Goal: Transaction & Acquisition: Purchase product/service

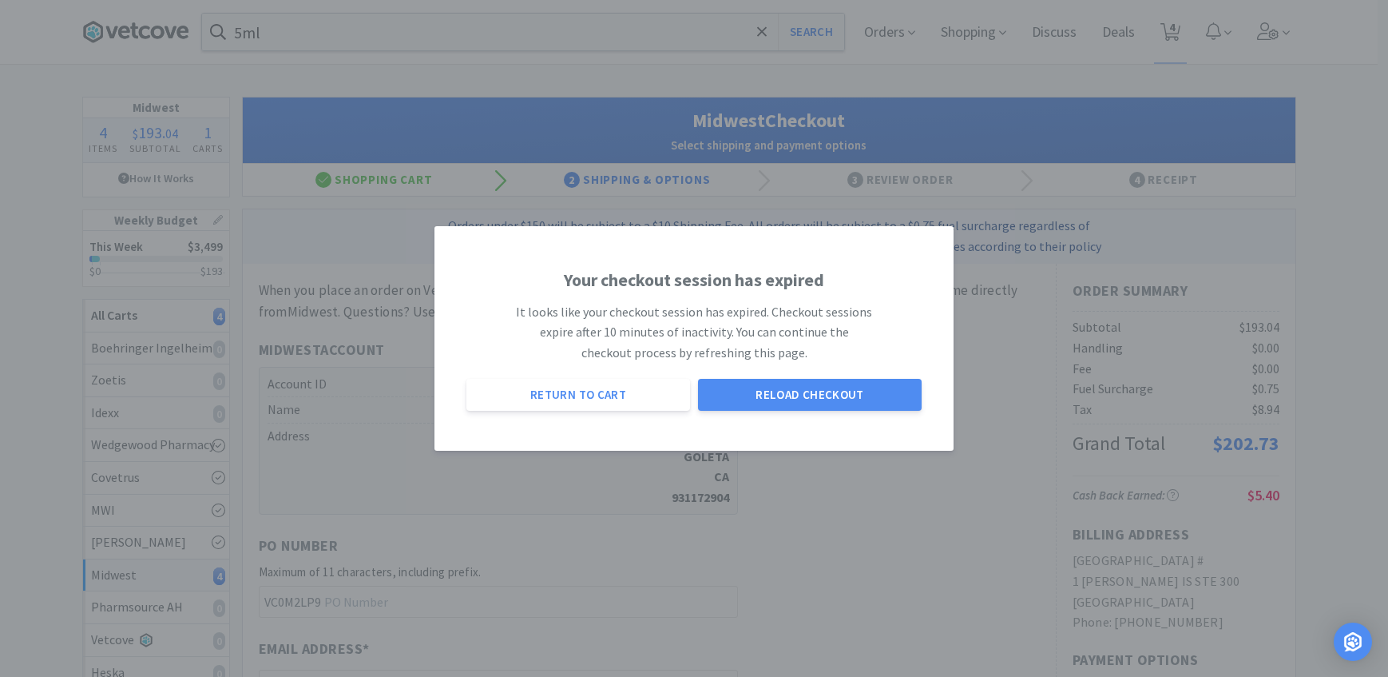
select select "3"
click at [698, 392] on button "Reload Checkout" at bounding box center [810, 395] width 224 height 32
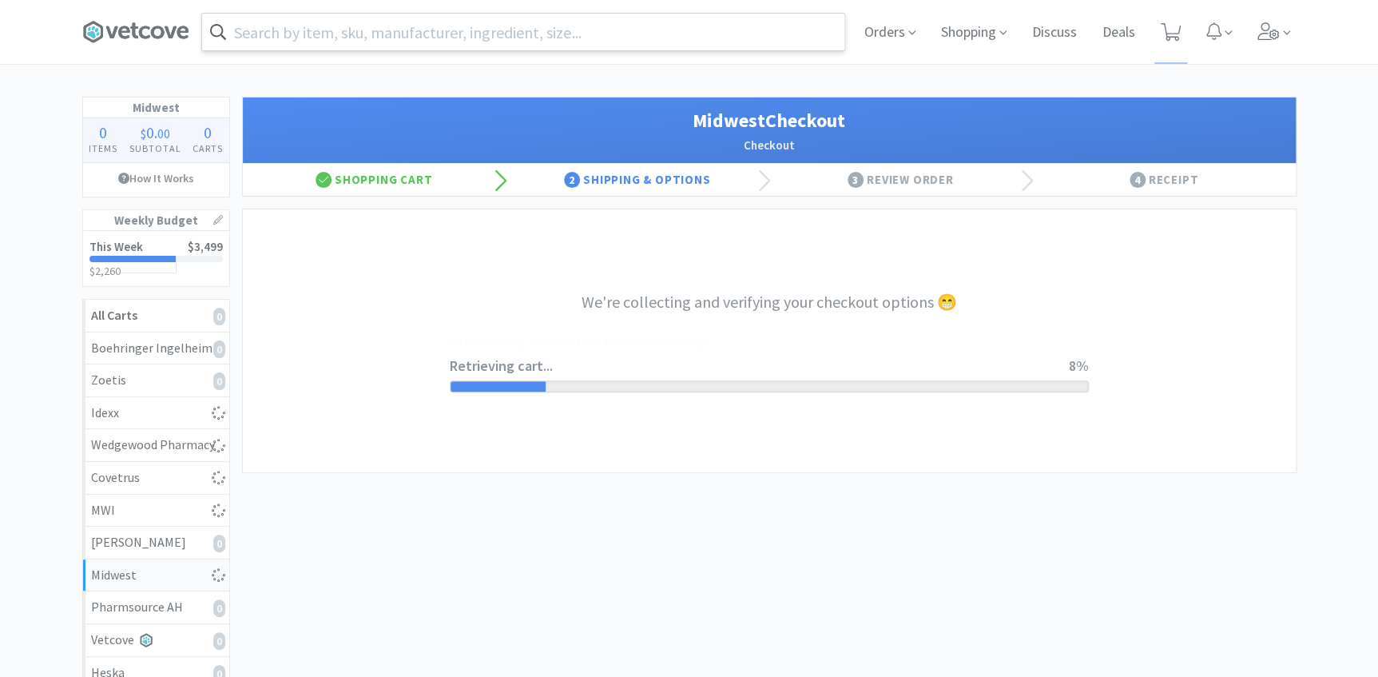
click at [498, 24] on input "text" at bounding box center [523, 32] width 642 height 37
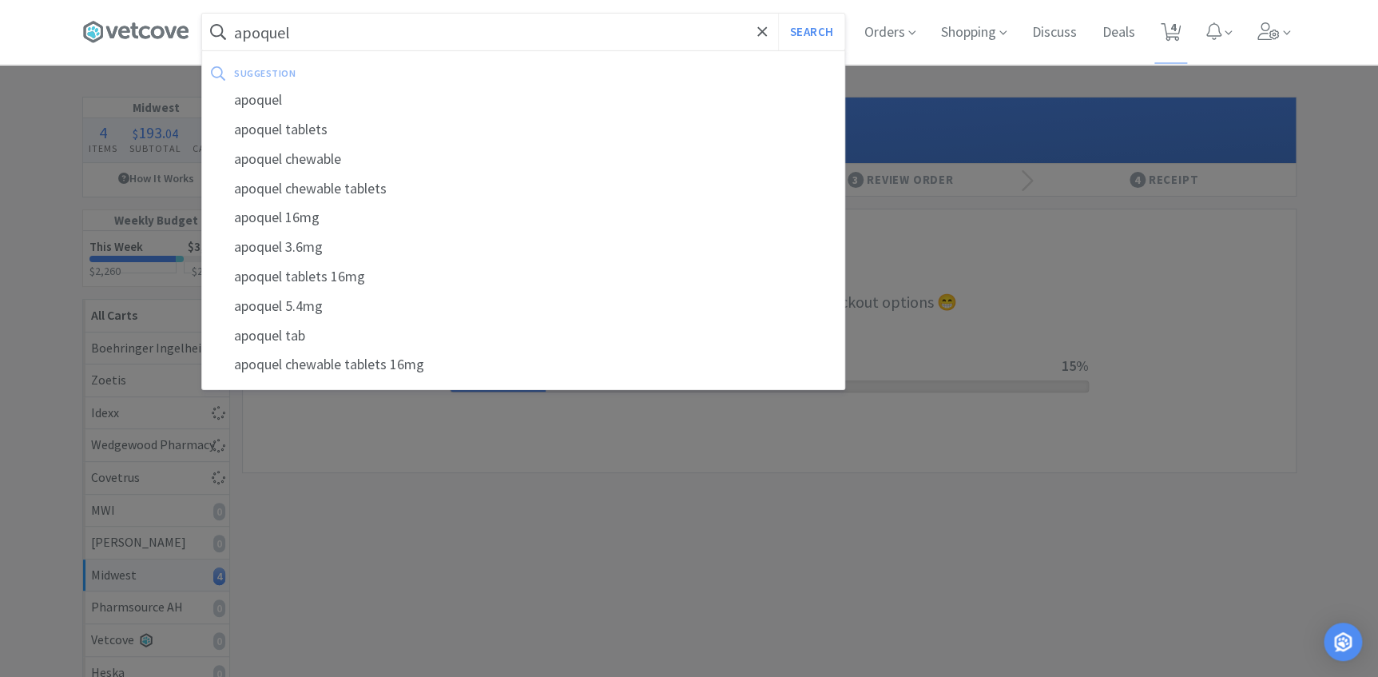
type input "apoquel"
click at [778, 14] on button "Search" at bounding box center [811, 32] width 66 height 37
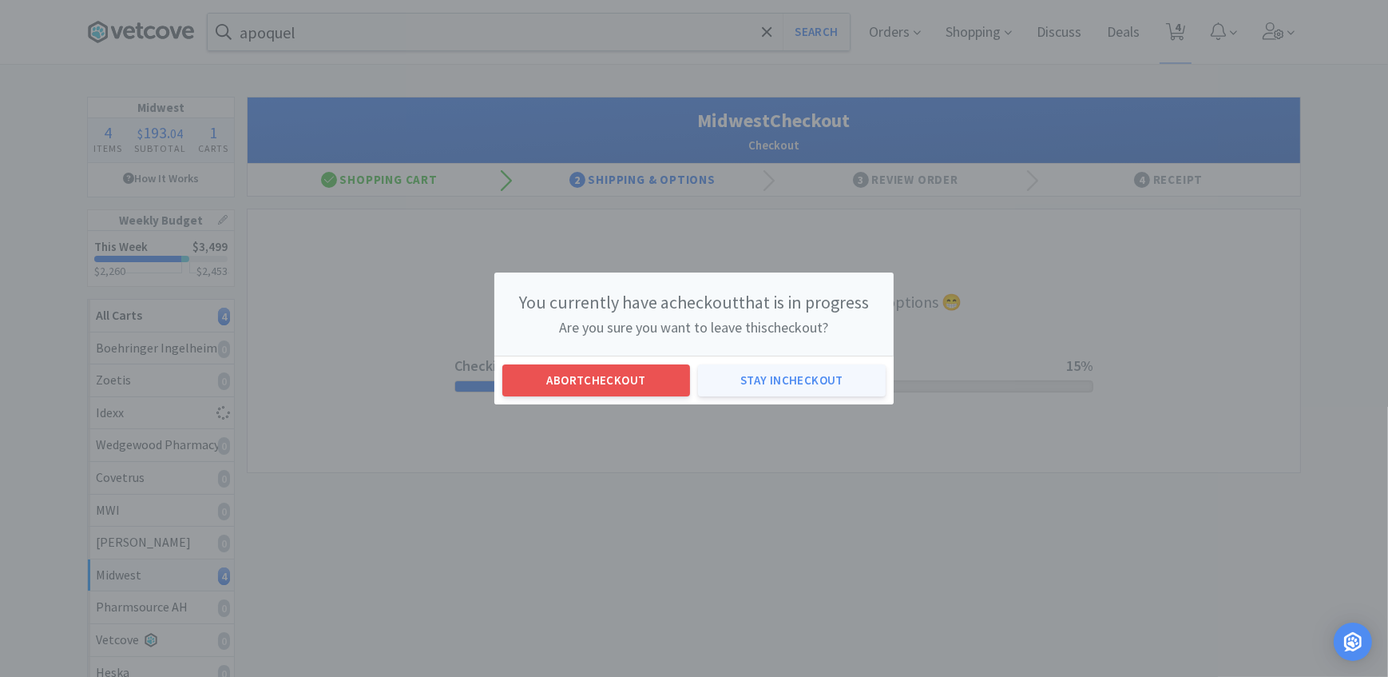
click at [772, 370] on button "Stay in checkout" at bounding box center [792, 380] width 188 height 32
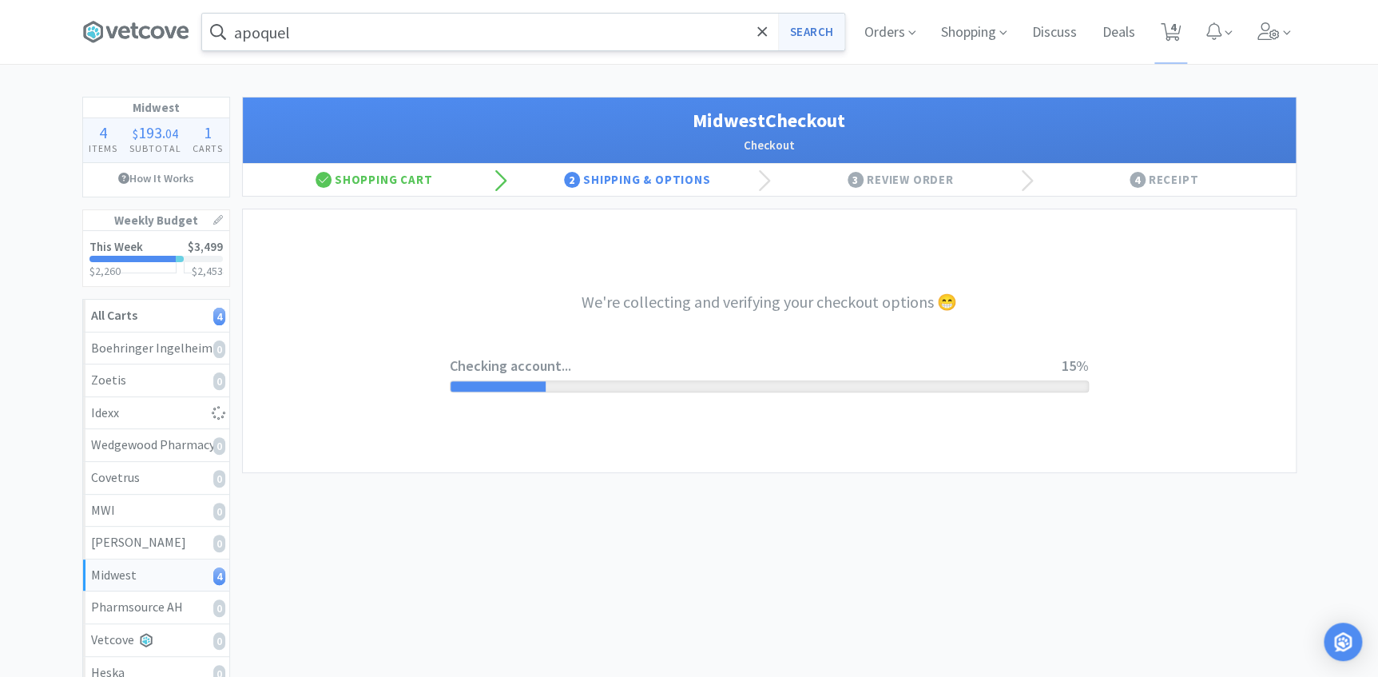
click at [795, 33] on button "Search" at bounding box center [811, 32] width 66 height 37
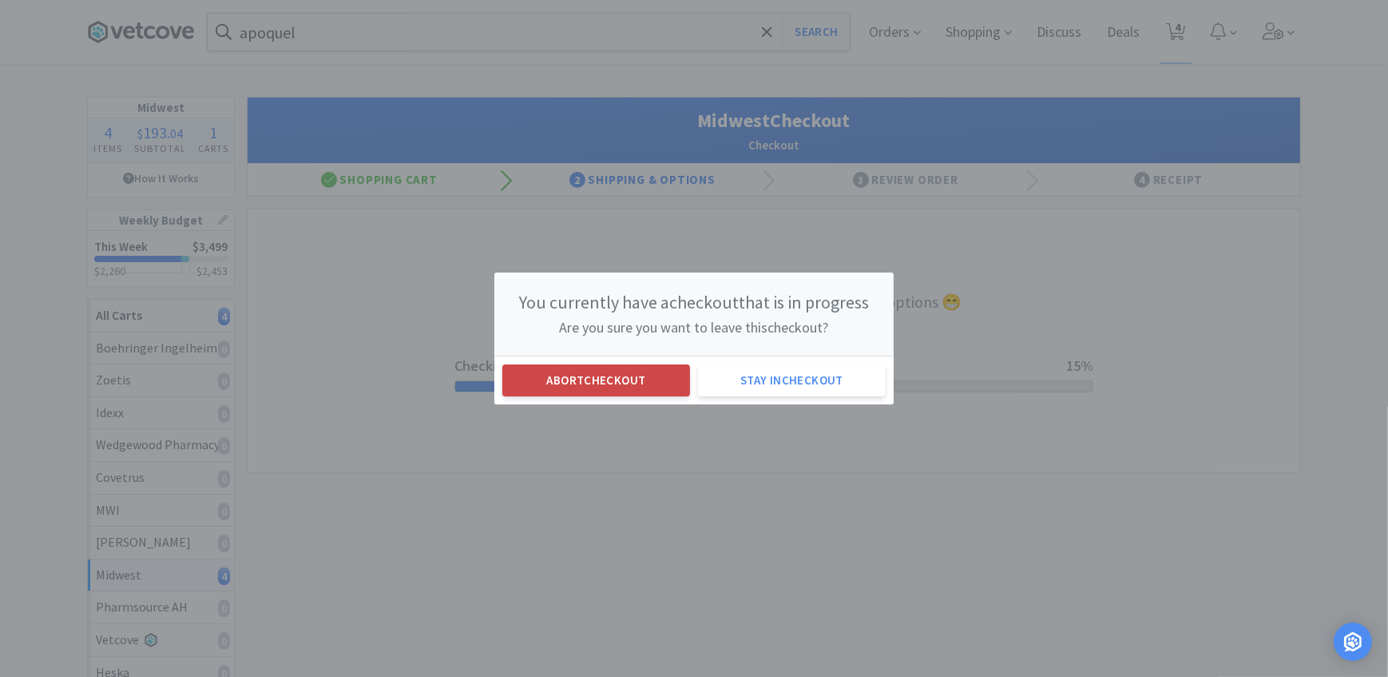
click at [652, 379] on button "Abort checkout" at bounding box center [596, 380] width 188 height 32
select select "1"
select select "3"
select select "1"
select select "4"
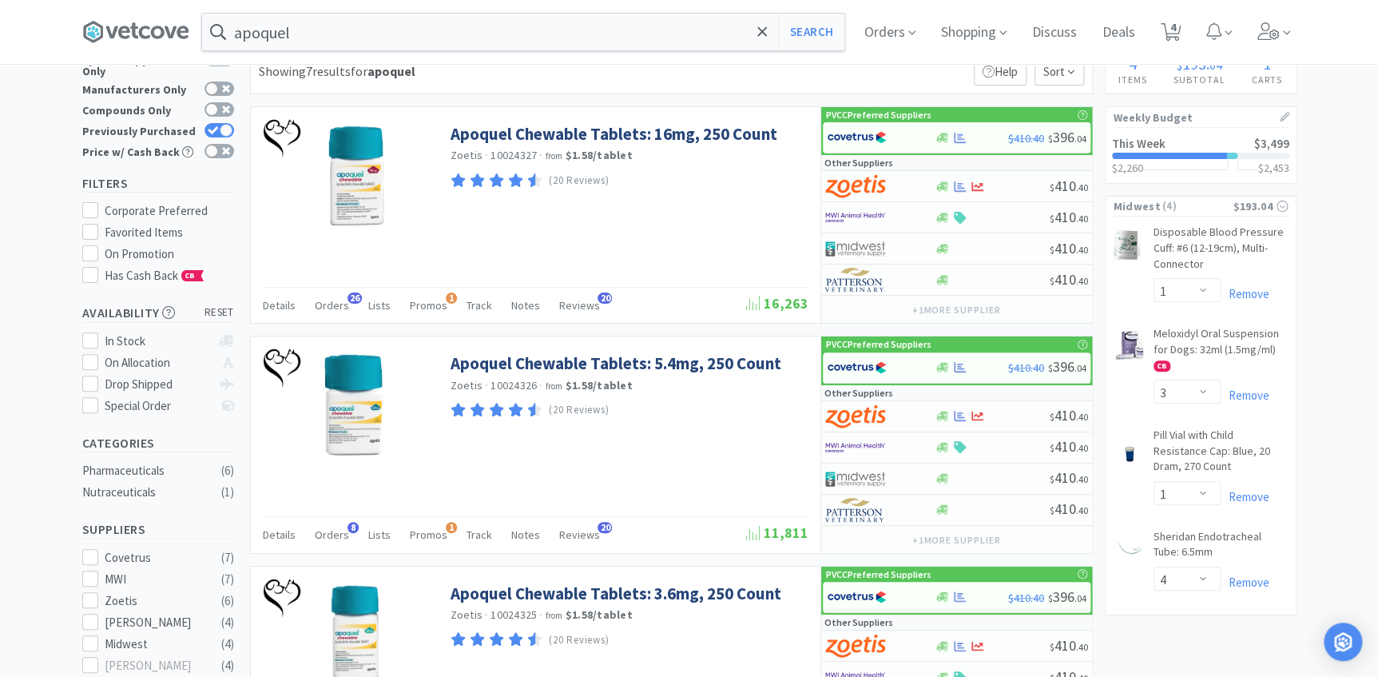
scroll to position [72, 0]
